Goal: Check status: Check status

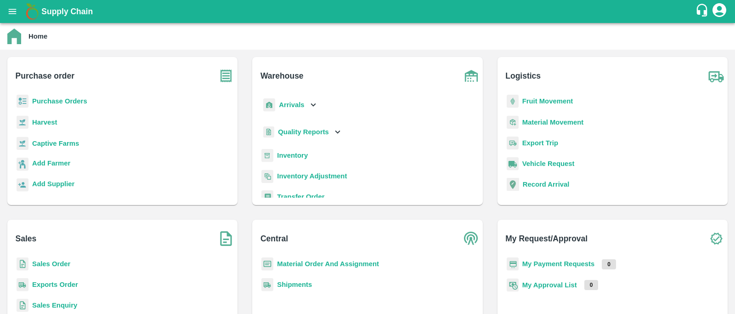
click at [41, 265] on b "Sales Order" at bounding box center [51, 263] width 38 height 7
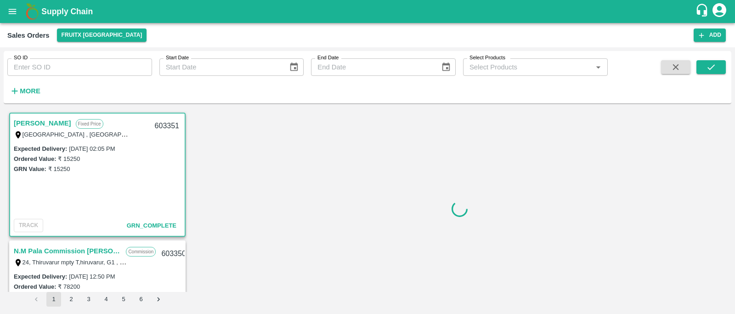
click at [62, 69] on input "SO ID" at bounding box center [79, 66] width 145 height 17
paste input "SO-590114"
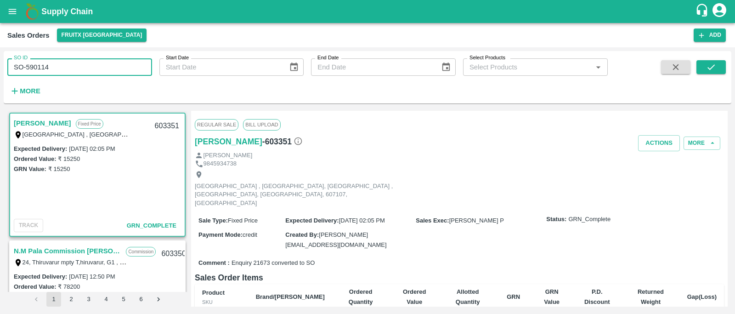
drag, startPoint x: 27, startPoint y: 66, endPoint x: 70, endPoint y: 67, distance: 43.7
click at [70, 67] on input "SO-590114" at bounding box center [79, 66] width 145 height 17
type input "S"
paste input "text"
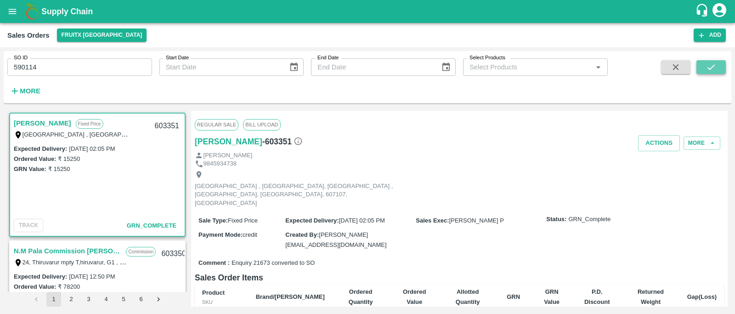
click at [705, 67] on button "submit" at bounding box center [711, 67] width 29 height 14
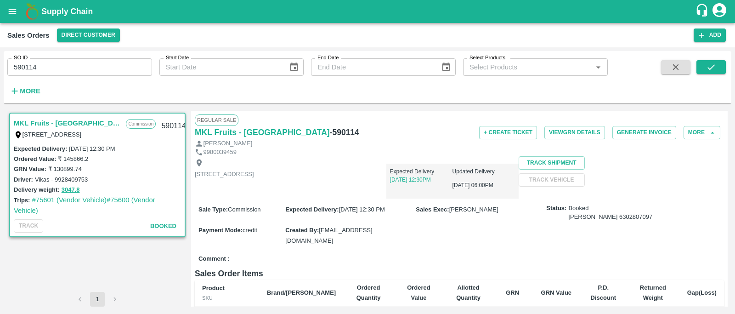
click at [47, 199] on link "#75601 (Vendor Vehicle)" at bounding box center [69, 199] width 75 height 7
click at [79, 69] on input "590114" at bounding box center [79, 66] width 145 height 17
paste input "text"
drag, startPoint x: 27, startPoint y: 67, endPoint x: 125, endPoint y: 67, distance: 97.9
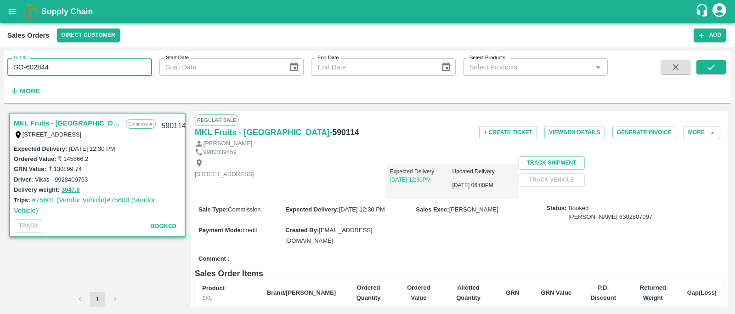
click at [125, 67] on input "SO-602844" at bounding box center [79, 66] width 145 height 17
type input "S"
paste input "text"
type input "602844"
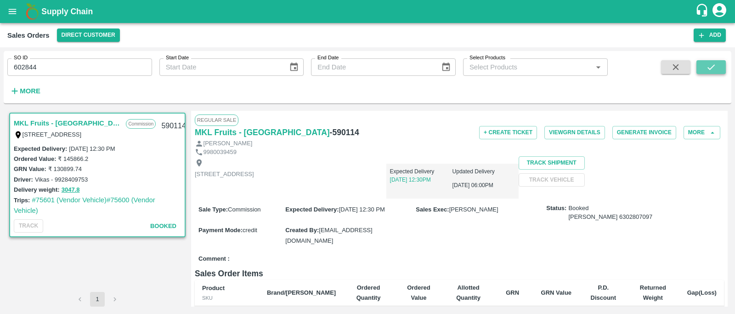
click at [710, 64] on icon "submit" at bounding box center [711, 67] width 10 height 10
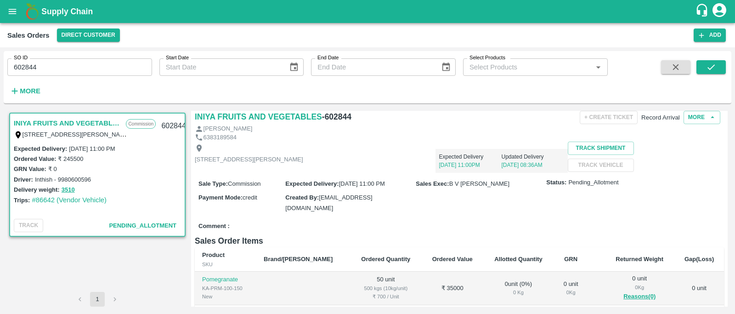
scroll to position [22, 0]
